Goal: Find specific page/section: Find specific page/section

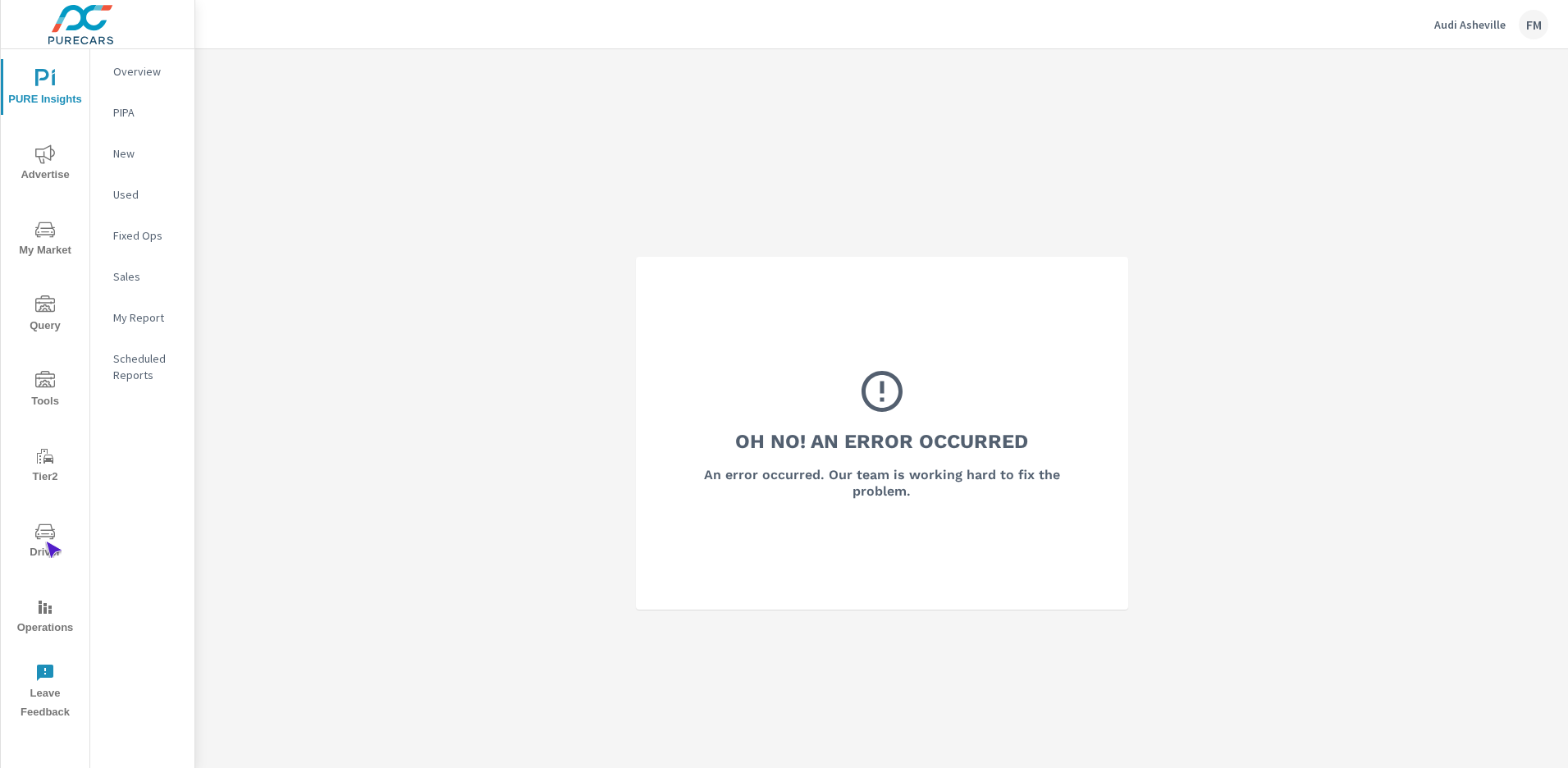
click at [45, 542] on span "Driver" at bounding box center [45, 542] width 79 height 40
